Goal: Task Accomplishment & Management: Complete application form

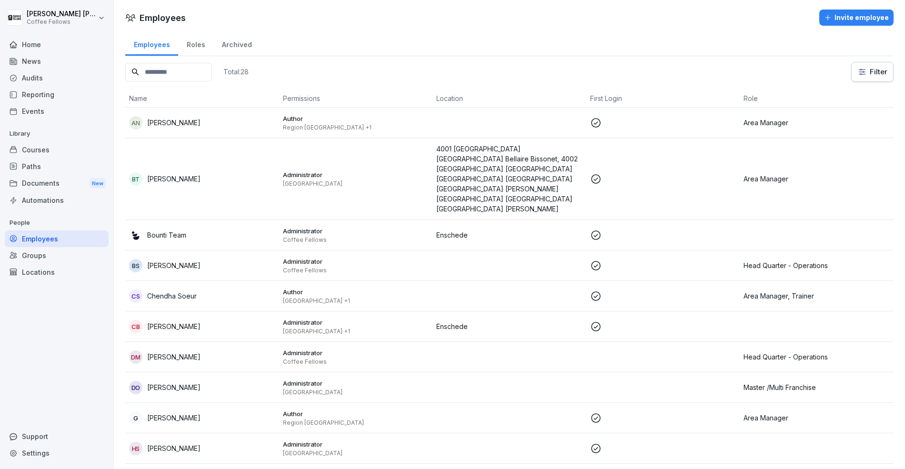
scroll to position [10, 0]
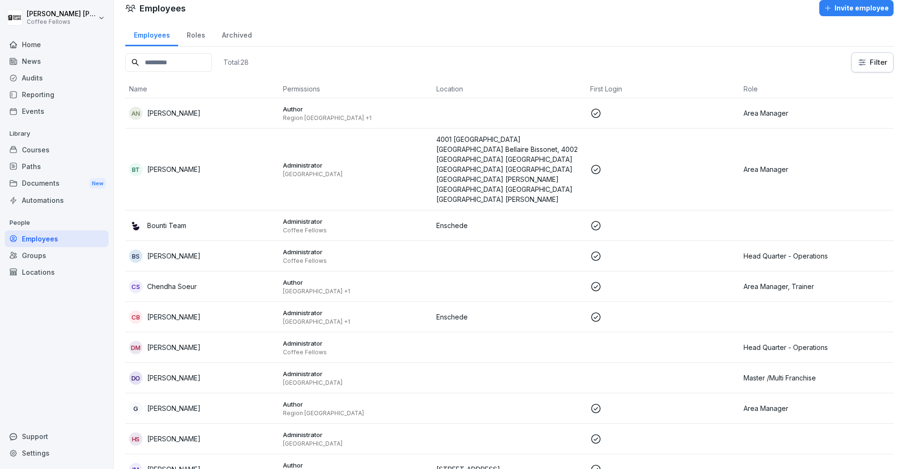
click at [36, 41] on div "Home" at bounding box center [57, 44] width 104 height 17
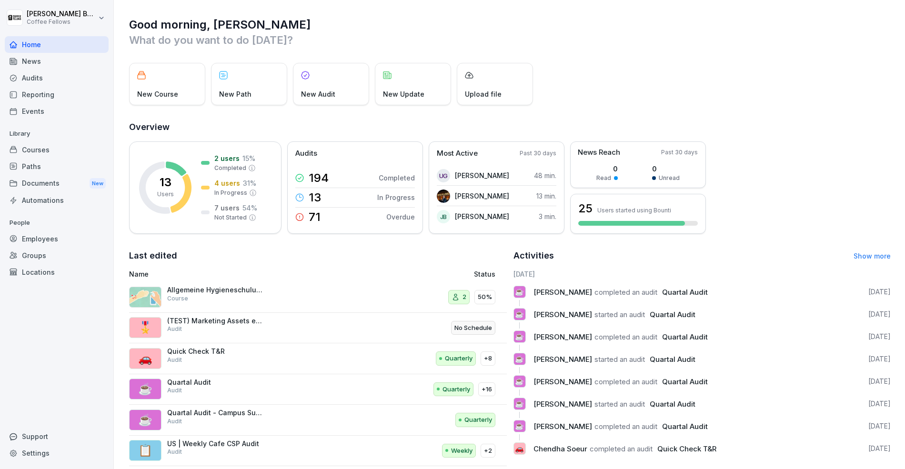
click at [49, 243] on div "Employees" at bounding box center [57, 238] width 104 height 17
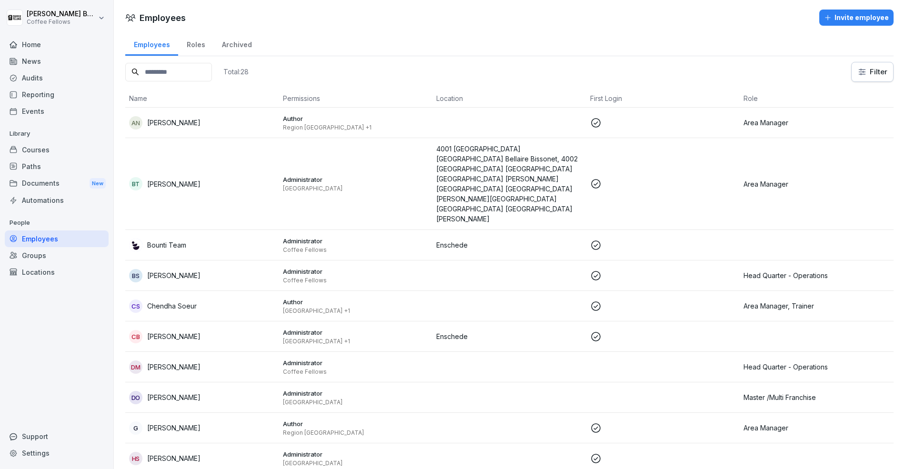
click at [845, 13] on div "Invite employee" at bounding box center [856, 17] width 65 height 10
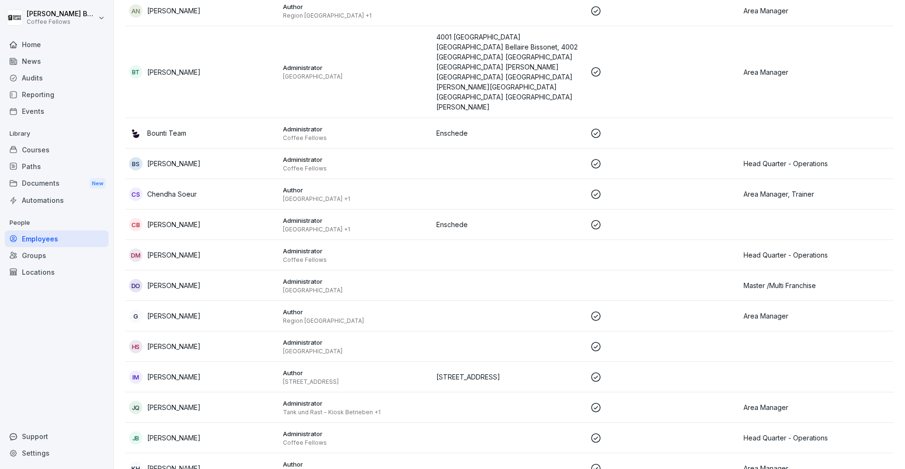
scroll to position [531, 0]
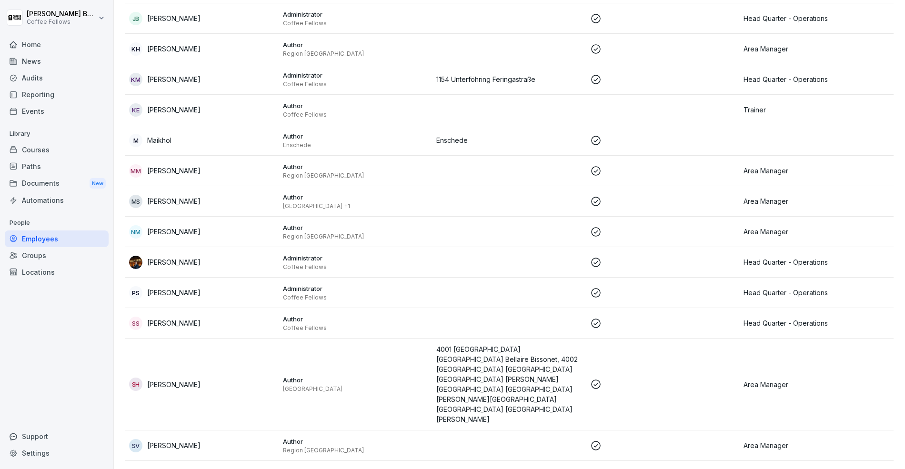
click at [223, 461] on td "TH Thorsten Henke" at bounding box center [202, 476] width 154 height 30
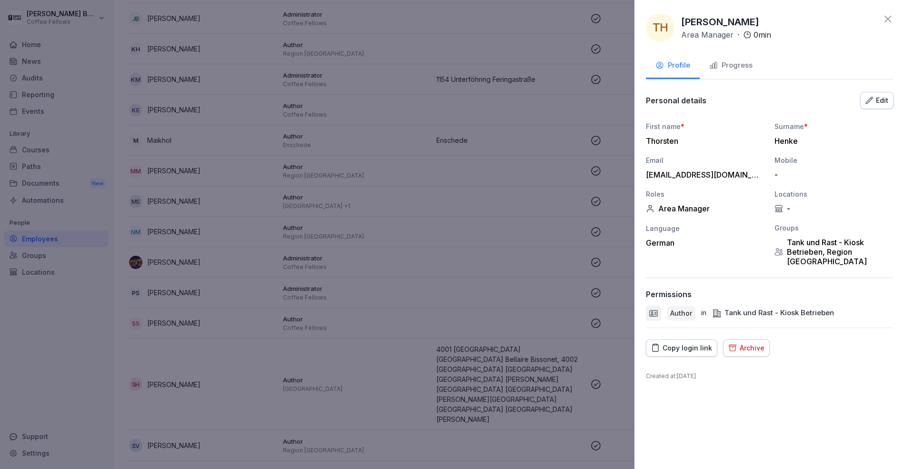
click at [688, 343] on div "Copy login link" at bounding box center [681, 348] width 61 height 10
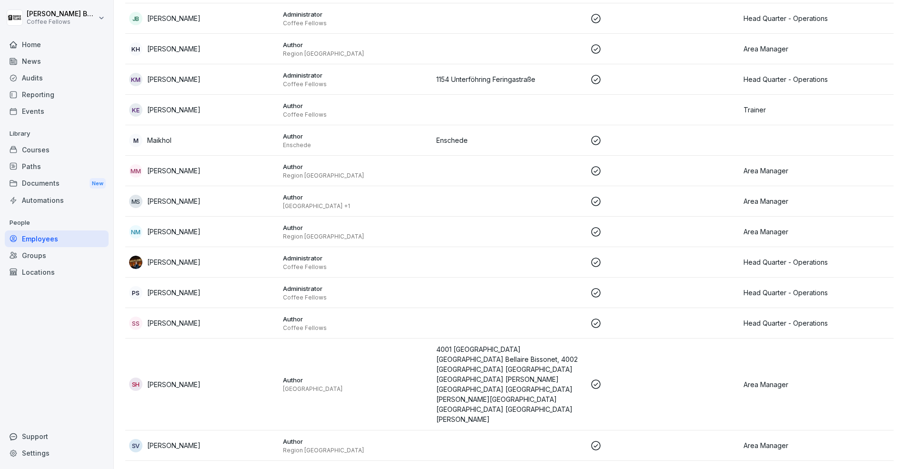
scroll to position [0, 0]
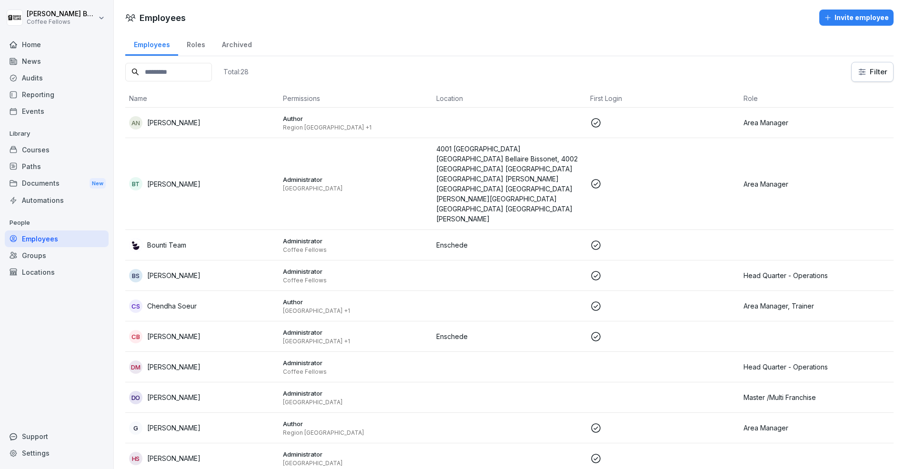
click at [857, 20] on div "Invite employee" at bounding box center [856, 17] width 65 height 10
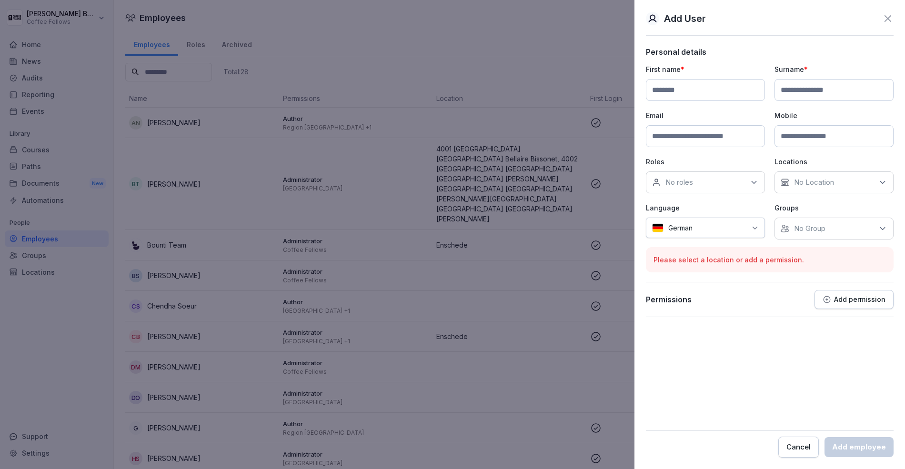
paste input "**********"
type input "**********"
paste input "**********"
type input "**********"
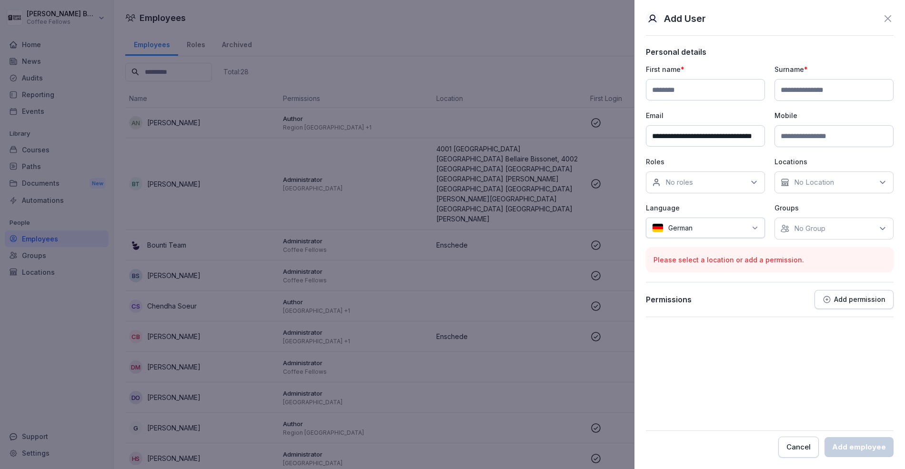
click at [683, 95] on input at bounding box center [705, 89] width 119 height 21
type input "*****"
type input "**********"
paste input "**********"
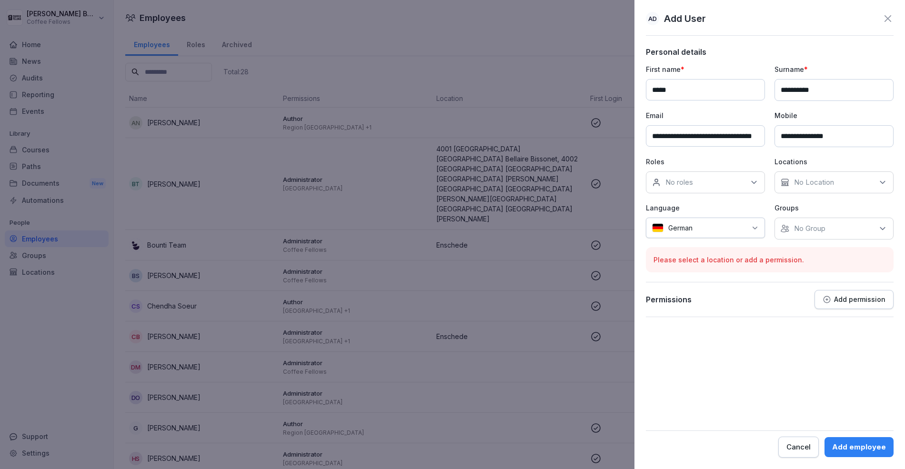
type input "**********"
click at [729, 160] on p "Roles" at bounding box center [705, 162] width 119 height 10
click at [720, 180] on div "No roles" at bounding box center [705, 182] width 119 height 22
click at [692, 275] on div "Trainer" at bounding box center [708, 279] width 118 height 18
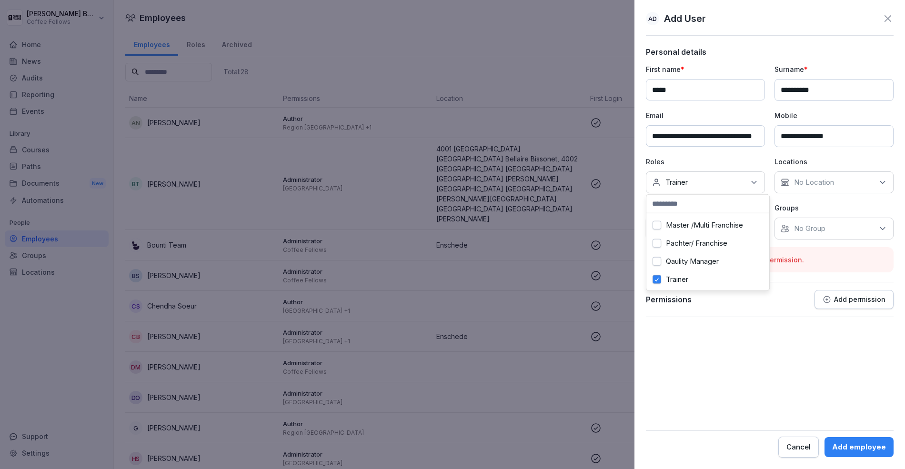
click at [811, 185] on p "No Location" at bounding box center [814, 183] width 40 height 10
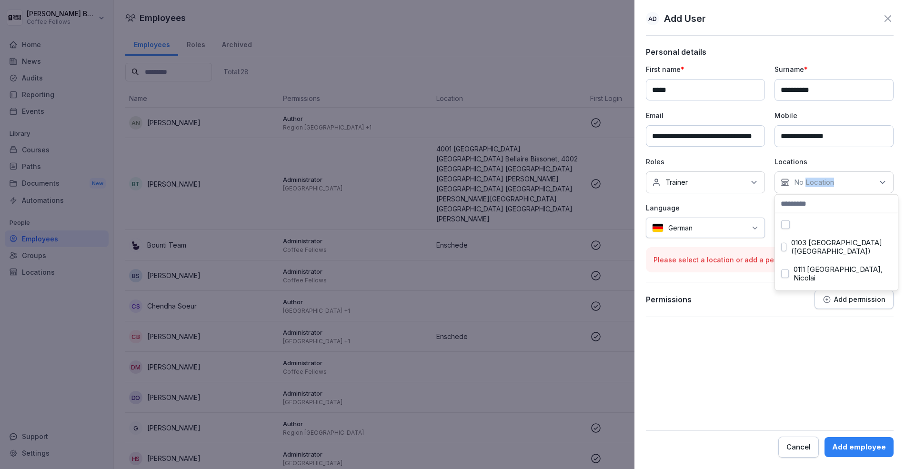
click at [811, 185] on p "No Location" at bounding box center [814, 183] width 40 height 10
click at [806, 230] on p "No Group" at bounding box center [809, 229] width 31 height 10
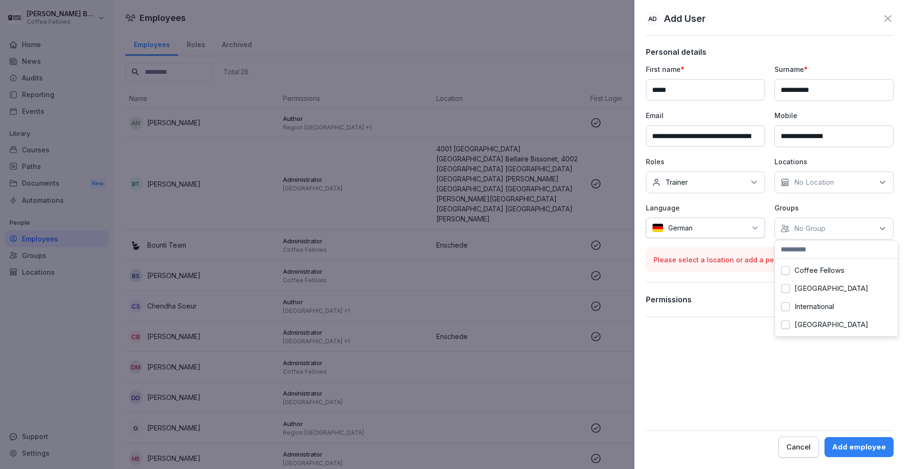
click at [798, 266] on label "Coffee Fellows" at bounding box center [819, 270] width 50 height 9
click at [715, 311] on form "**********" at bounding box center [770, 252] width 248 height 410
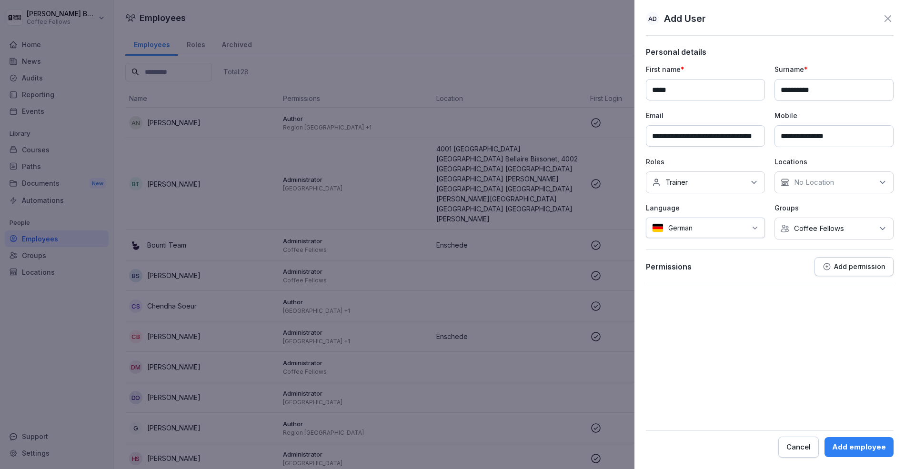
click at [845, 268] on div "Add permission" at bounding box center [853, 266] width 63 height 9
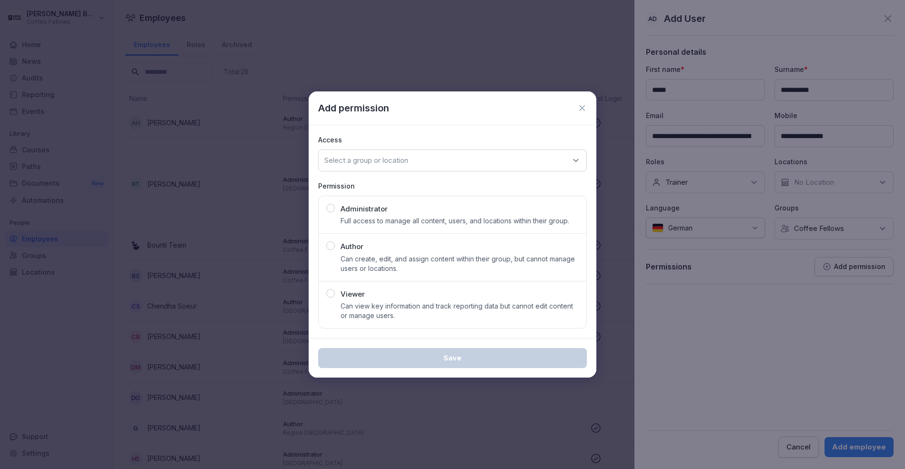
click at [462, 239] on button "Author Can create, edit, and assign content within their group, but cannot mana…" at bounding box center [452, 257] width 269 height 48
click at [403, 141] on p "Access" at bounding box center [452, 140] width 269 height 10
click at [400, 160] on p "Select a group or location" at bounding box center [366, 161] width 84 height 10
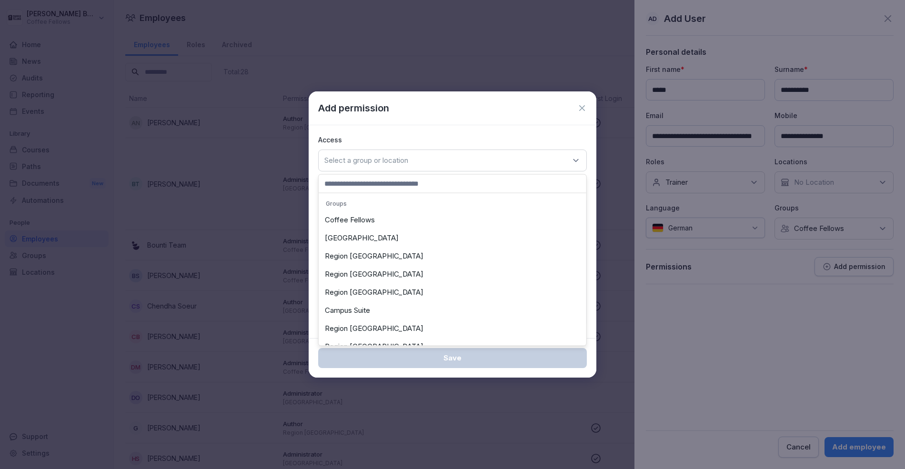
click at [378, 214] on div "Coffee Fellows" at bounding box center [452, 220] width 263 height 18
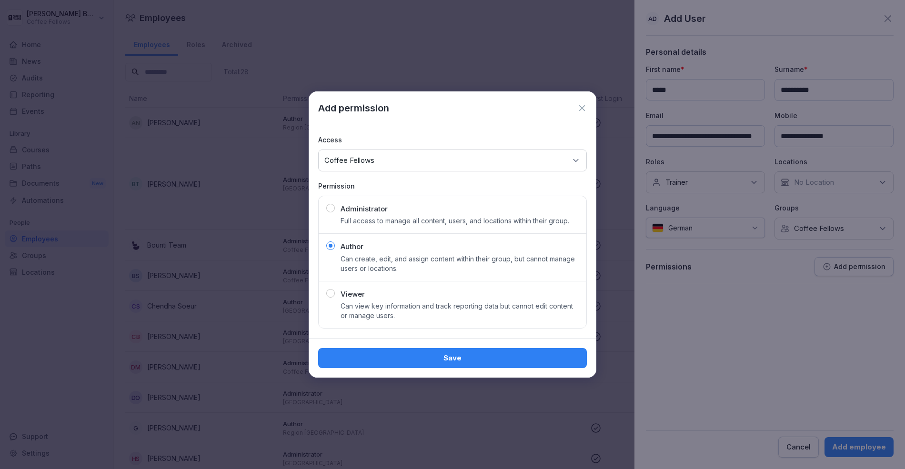
click at [495, 369] on div "Save" at bounding box center [453, 358] width 288 height 40
click at [516, 351] on button "Save" at bounding box center [452, 358] width 269 height 20
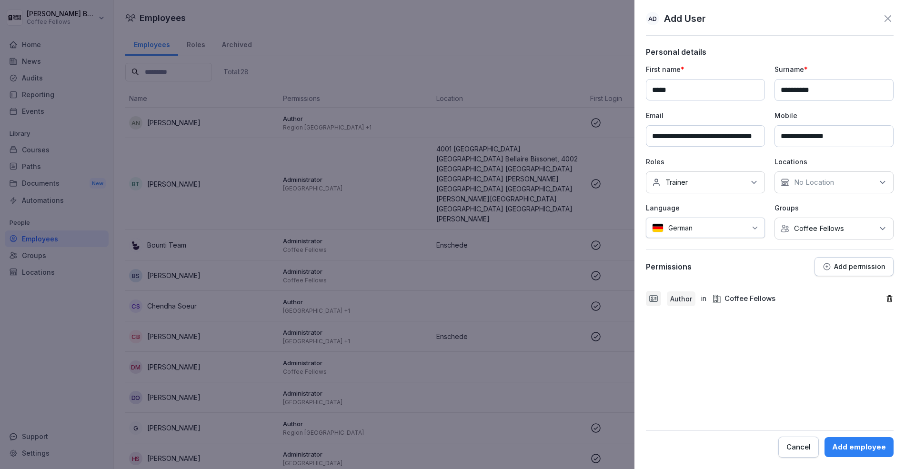
click at [854, 448] on div "Add employee" at bounding box center [859, 447] width 54 height 10
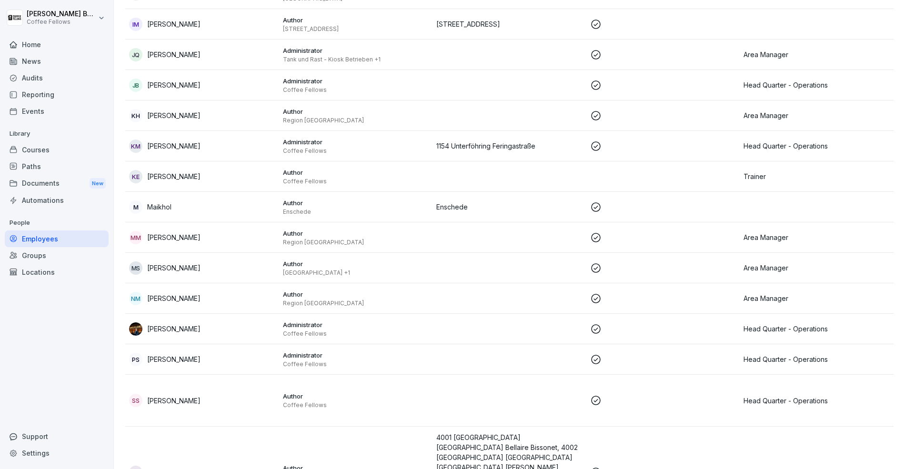
scroll to position [614, 0]
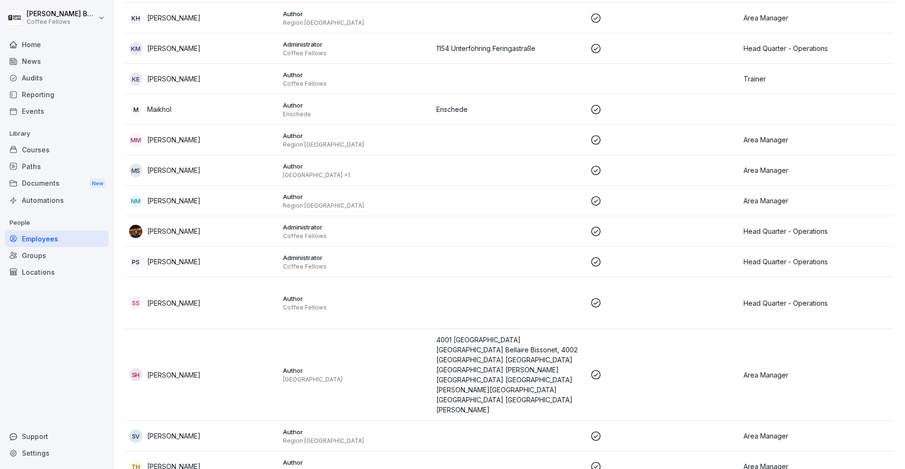
click at [230, 451] on td "TH Thorsten Henke" at bounding box center [202, 466] width 154 height 30
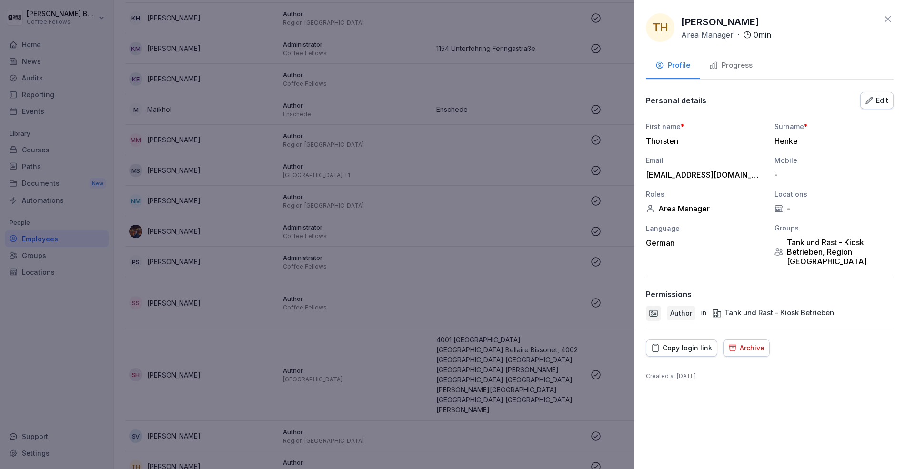
click at [876, 98] on div "Edit" at bounding box center [876, 100] width 23 height 10
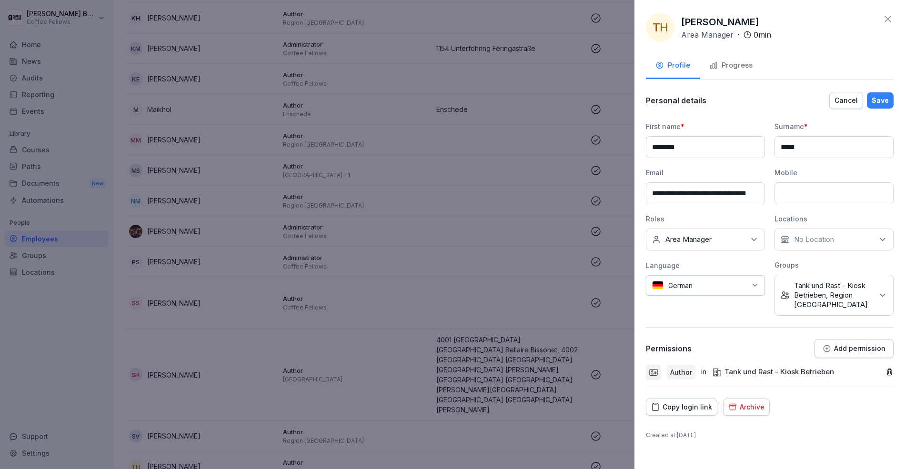
click at [891, 369] on icon "button" at bounding box center [889, 372] width 8 height 8
click at [865, 345] on p "Add permission" at bounding box center [859, 349] width 51 height 8
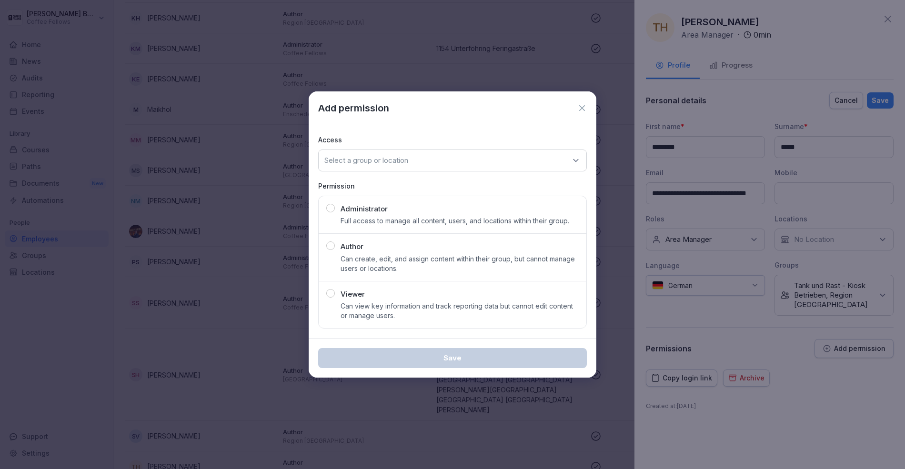
click at [478, 211] on div "Administrator Full access to manage all content, users, and locations within th…" at bounding box center [454, 215] width 229 height 22
drag, startPoint x: 478, startPoint y: 211, endPoint x: 423, endPoint y: 189, distance: 59.4
click at [468, 207] on div "Administrator Full access to manage all content, users, and locations within th…" at bounding box center [454, 215] width 229 height 22
click at [423, 189] on p "Permission" at bounding box center [452, 186] width 269 height 10
click at [403, 170] on div "Select a group or location" at bounding box center [452, 161] width 269 height 22
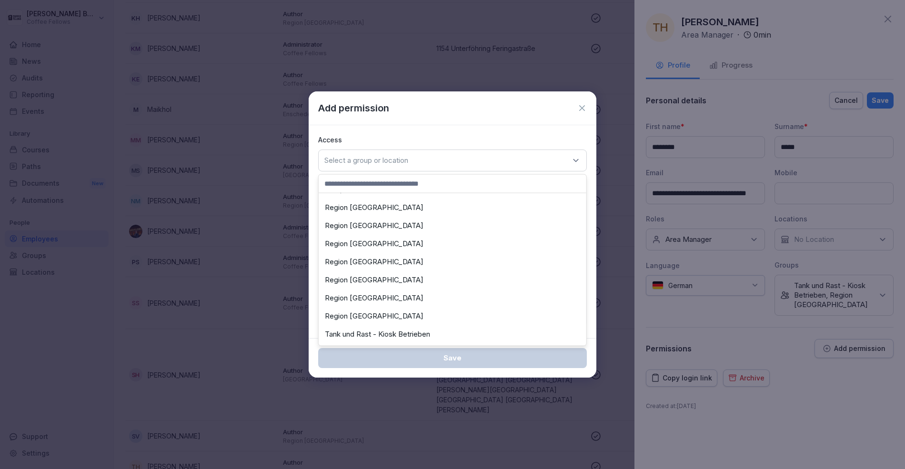
scroll to position [184, 0]
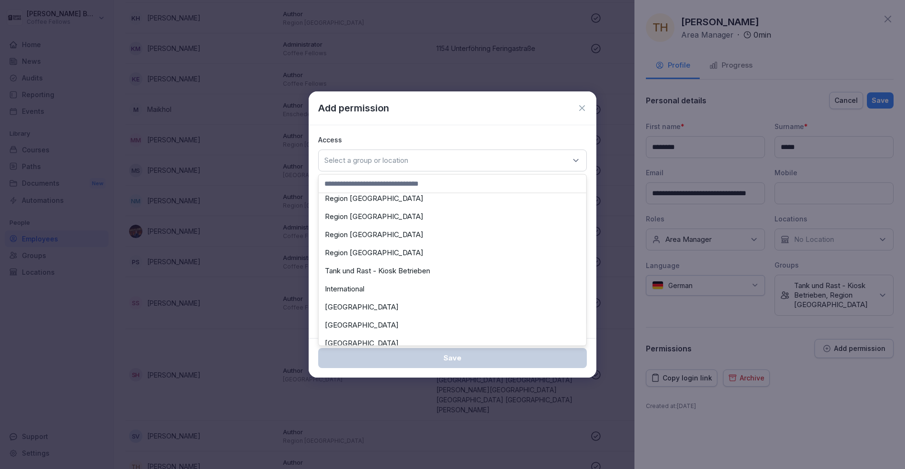
click at [398, 274] on div "Tank und Rast - Kiosk Betrieben" at bounding box center [452, 271] width 263 height 18
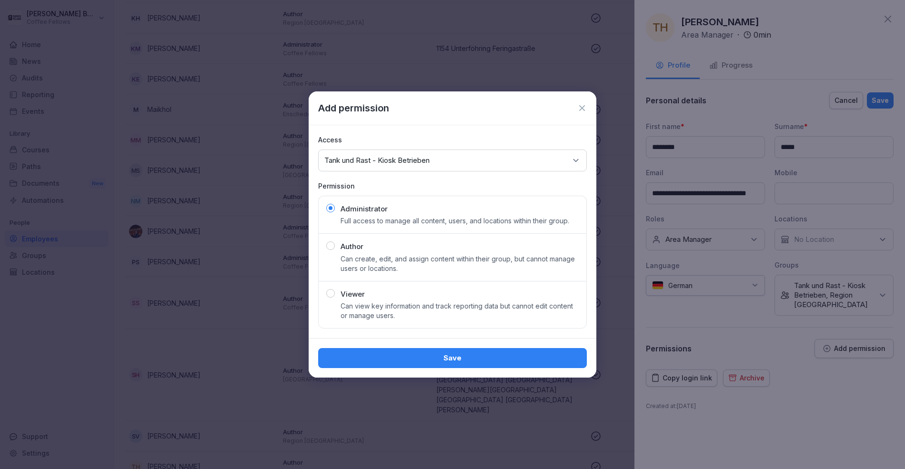
click at [467, 357] on div "Save" at bounding box center [452, 358] width 253 height 10
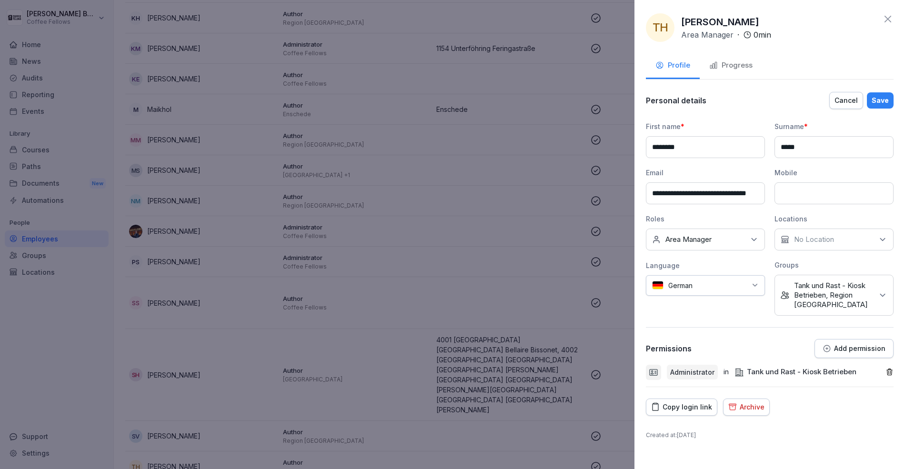
click at [886, 99] on div "Save" at bounding box center [879, 100] width 17 height 10
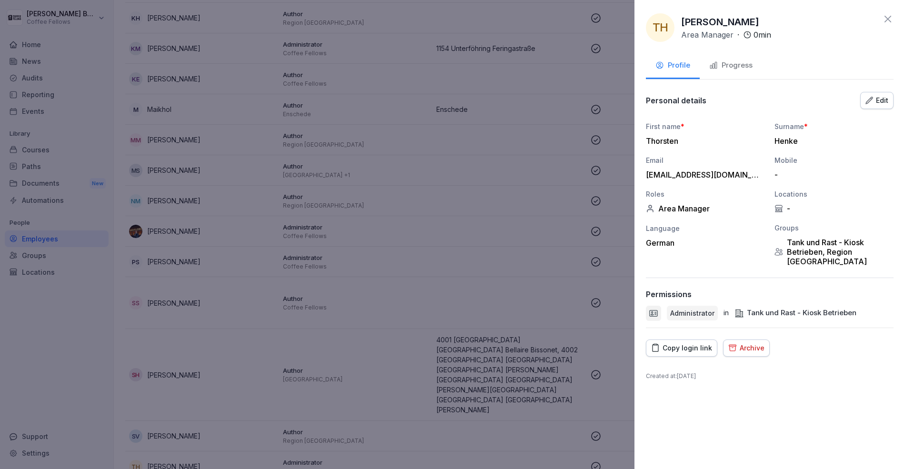
click at [289, 209] on div at bounding box center [452, 234] width 905 height 469
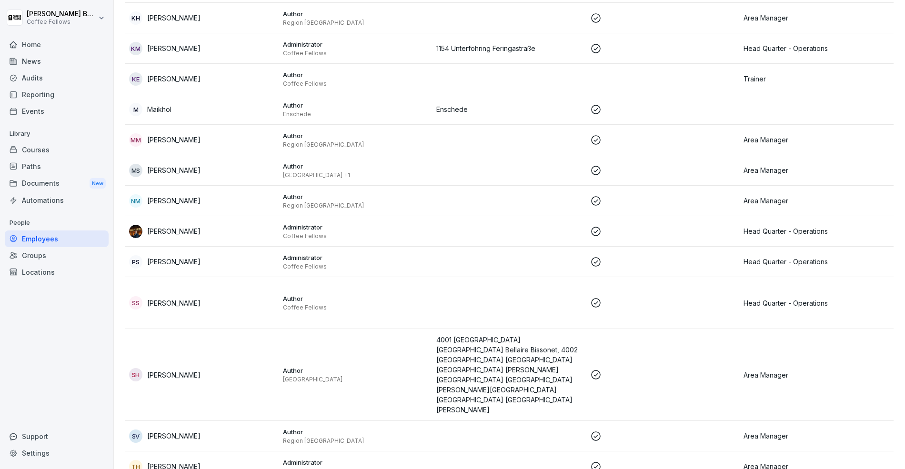
click at [28, 52] on div "Home" at bounding box center [57, 44] width 104 height 17
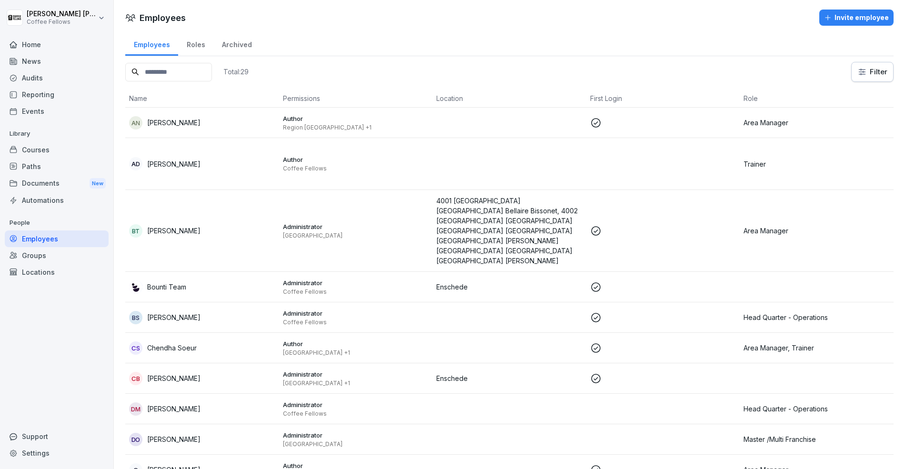
scroll to position [10, 0]
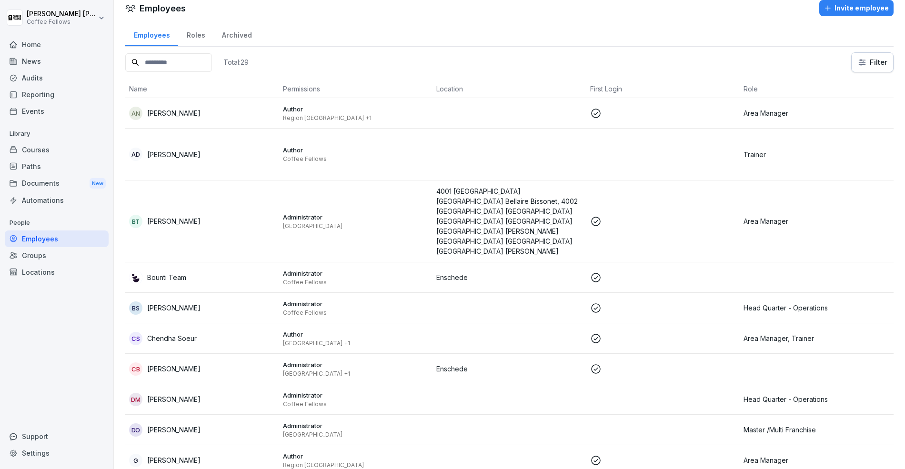
click at [45, 75] on div "Audits" at bounding box center [57, 78] width 104 height 17
